Goal: Navigation & Orientation: Go to known website

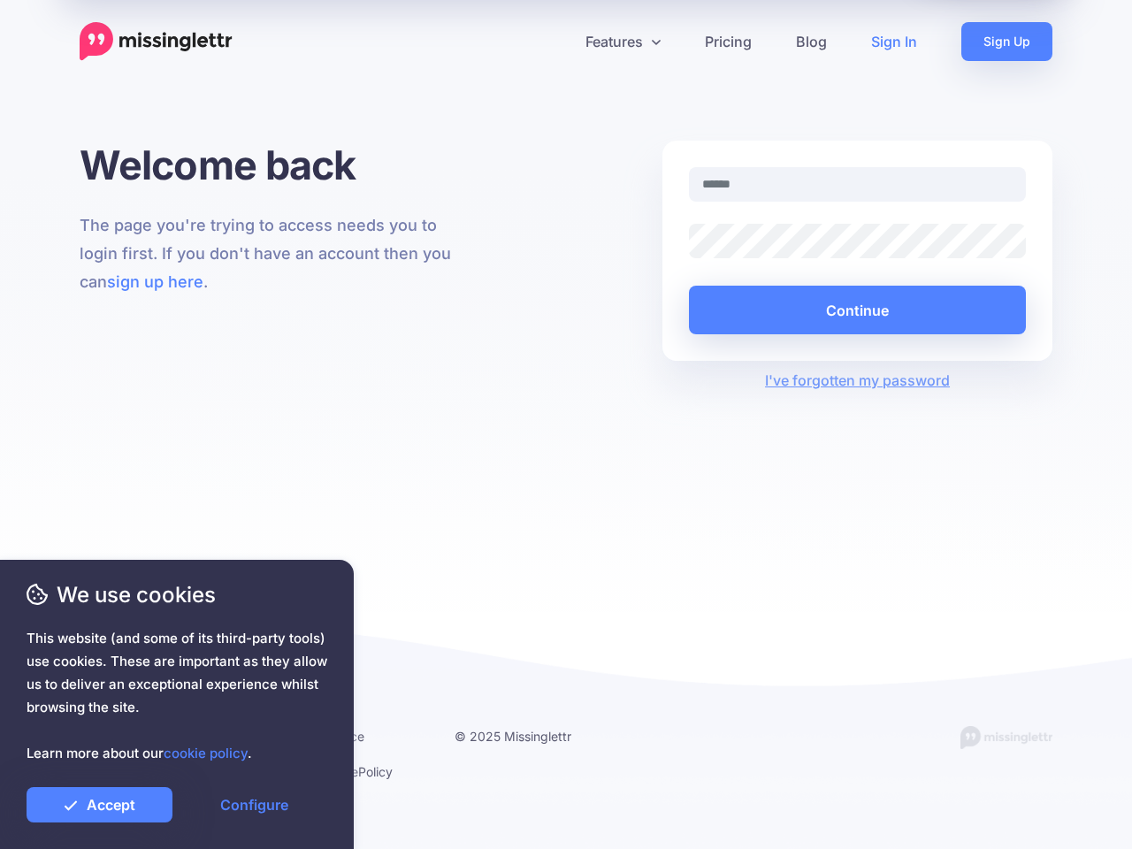
click at [566, 425] on div "Welcome back The page you're trying to access needs you to login first. If you …" at bounding box center [566, 376] width 1132 height 471
click at [559, 42] on icon at bounding box center [559, 41] width 9 height 9
click at [623, 42] on link "Features" at bounding box center [622, 41] width 119 height 39
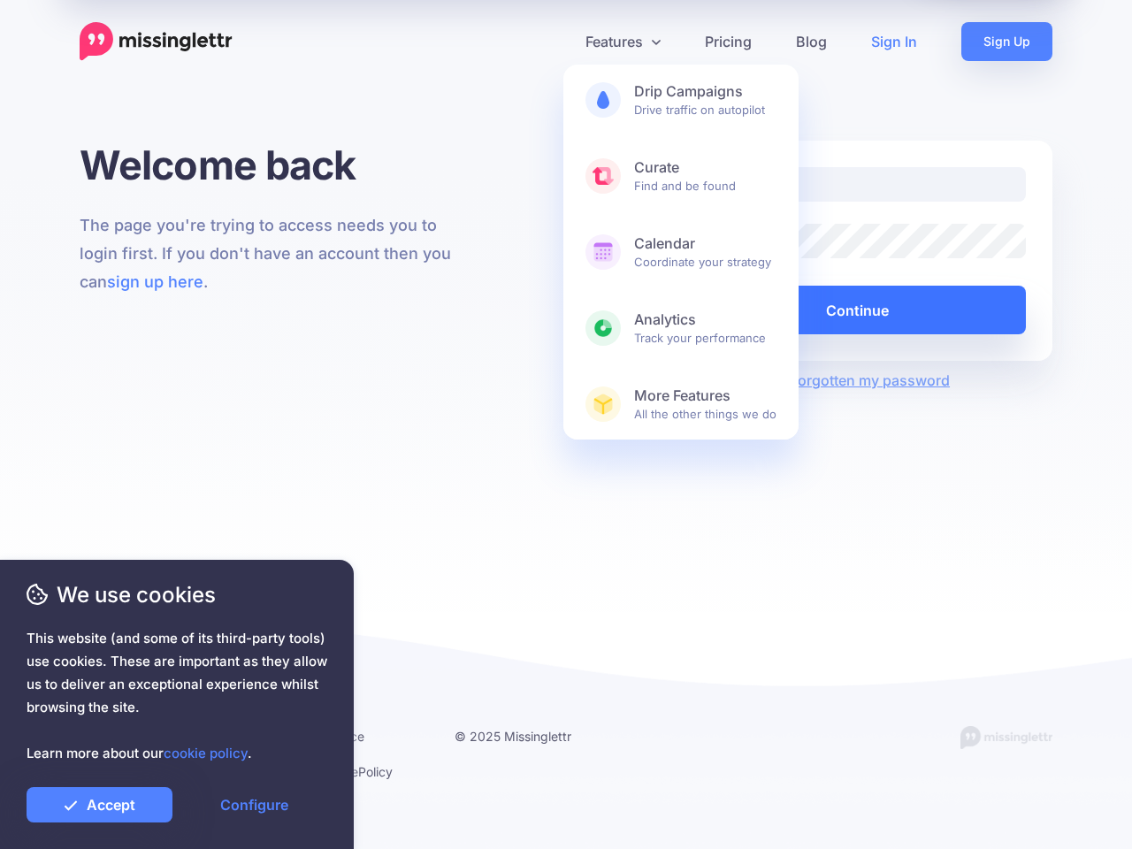
click at [857, 310] on button "Continue" at bounding box center [857, 310] width 337 height 49
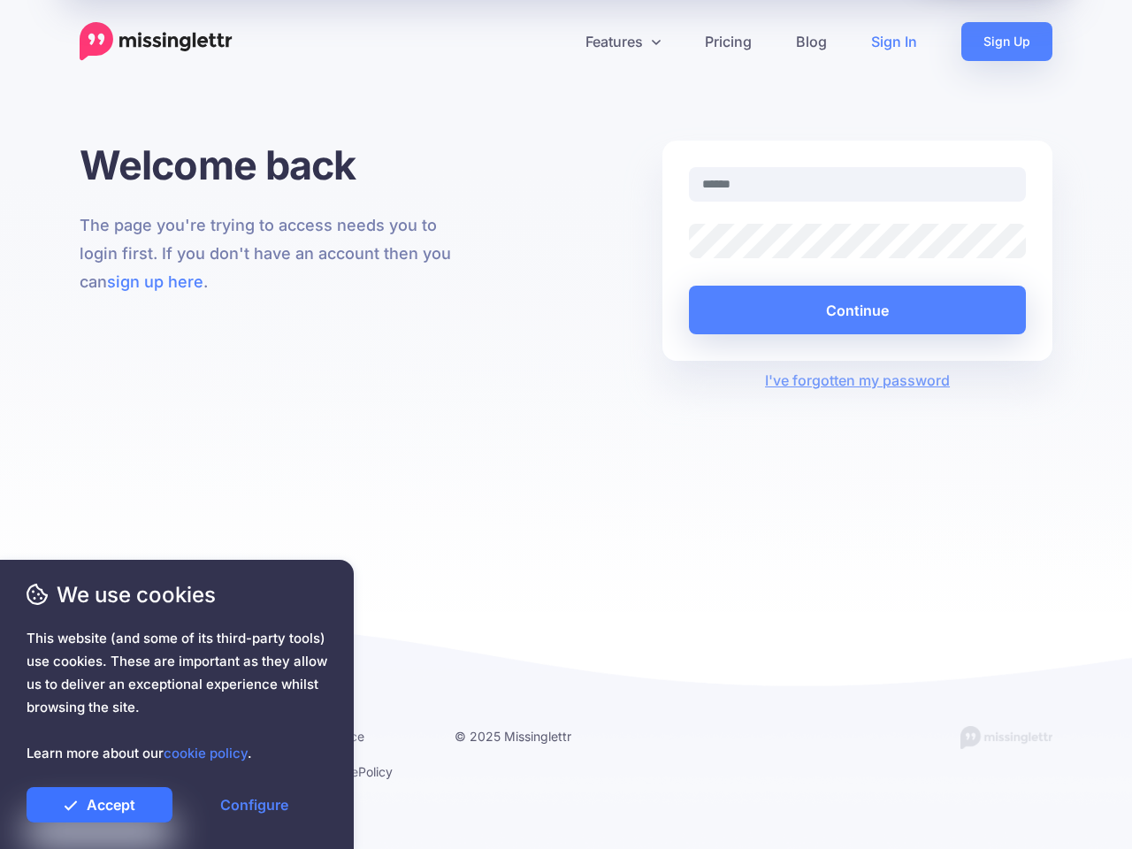
click at [99, 805] on link "Accept" at bounding box center [100, 804] width 146 height 35
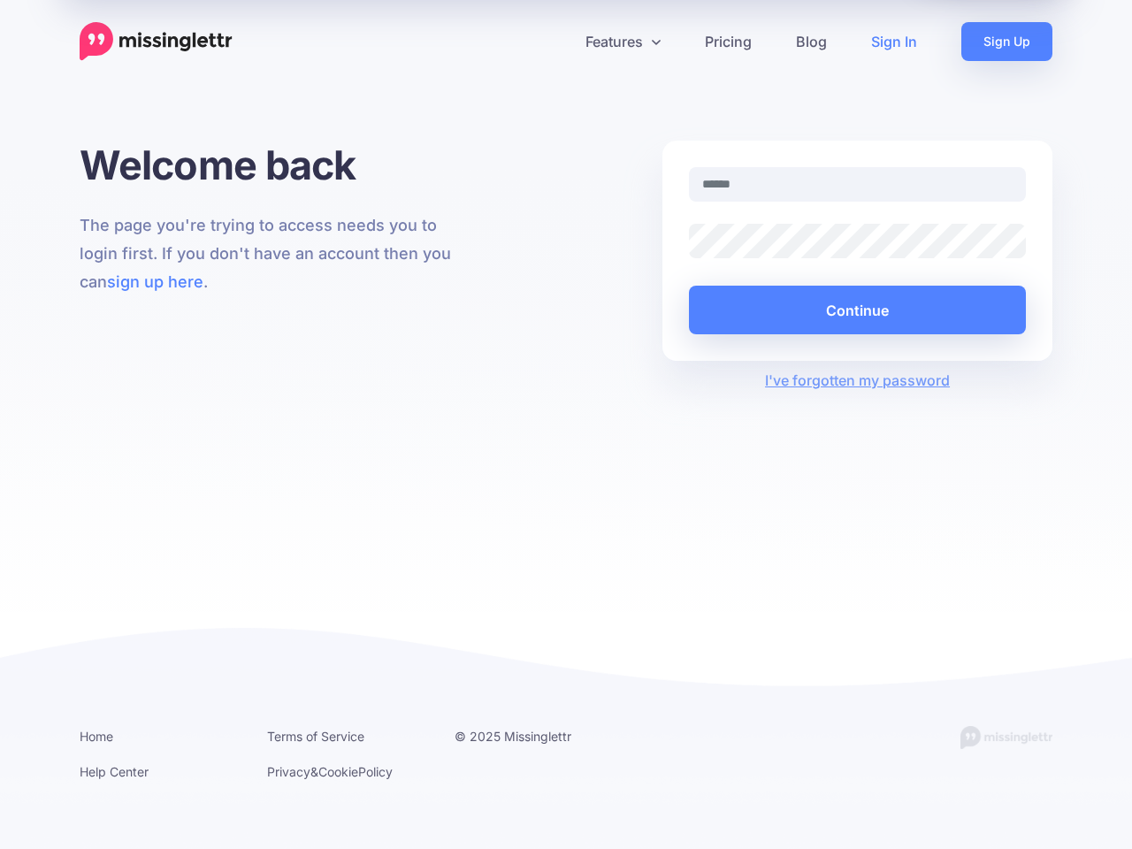
click at [254, 805] on link "Configure" at bounding box center [254, 804] width 146 height 35
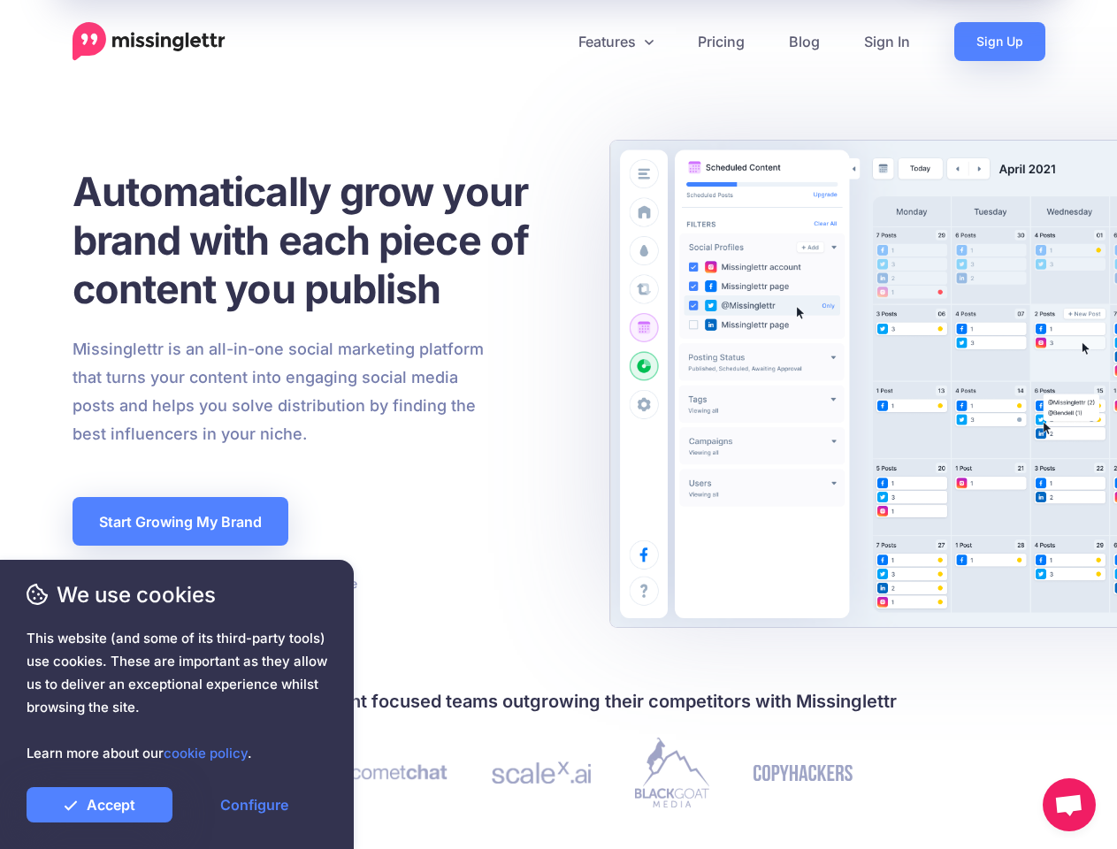
click at [558, 425] on div "Missinglettr is an all-in-one social marketing platform that turns your content…" at bounding box center [322, 391] width 526 height 113
click at [551, 42] on icon at bounding box center [551, 41] width 9 height 9
click at [615, 42] on link "Features" at bounding box center [615, 41] width 119 height 39
click at [99, 805] on link "Accept" at bounding box center [100, 804] width 146 height 35
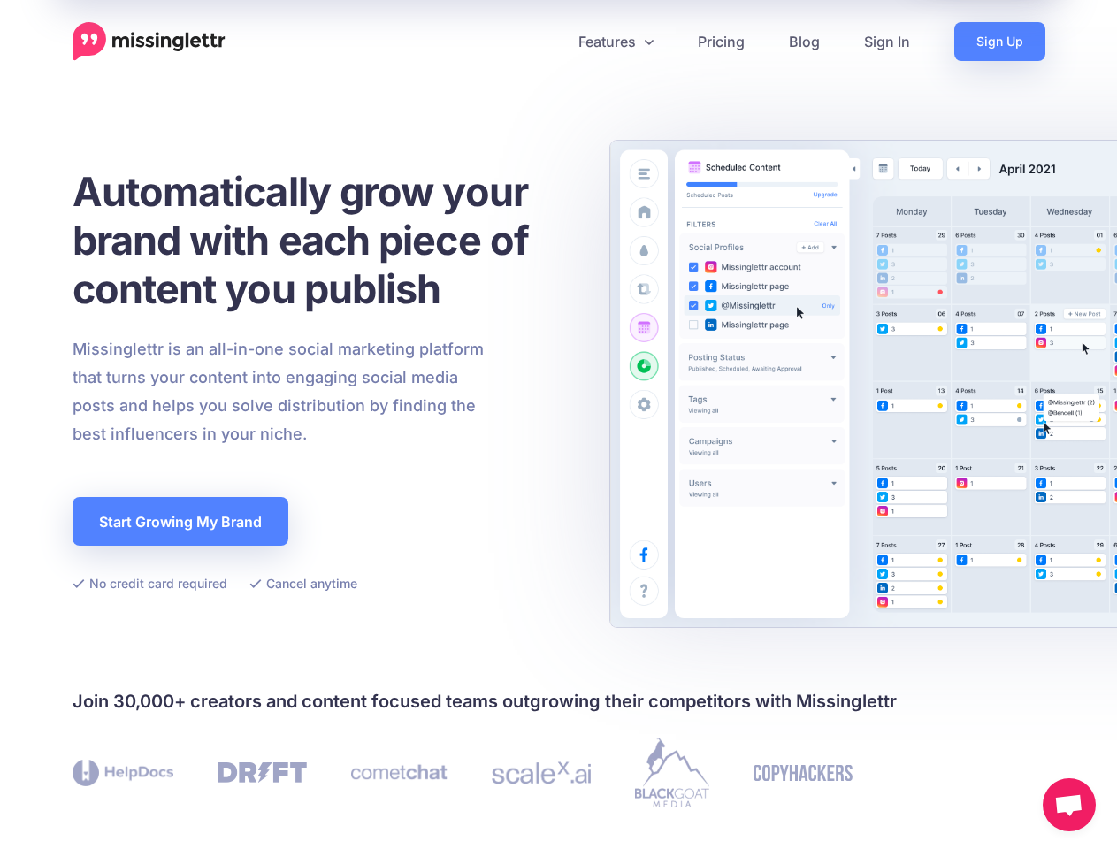
click at [254, 805] on link "Configure" at bounding box center [254, 804] width 146 height 35
click at [1069, 805] on span "Open chat" at bounding box center [1068, 806] width 29 height 25
